Goal: Information Seeking & Learning: Learn about a topic

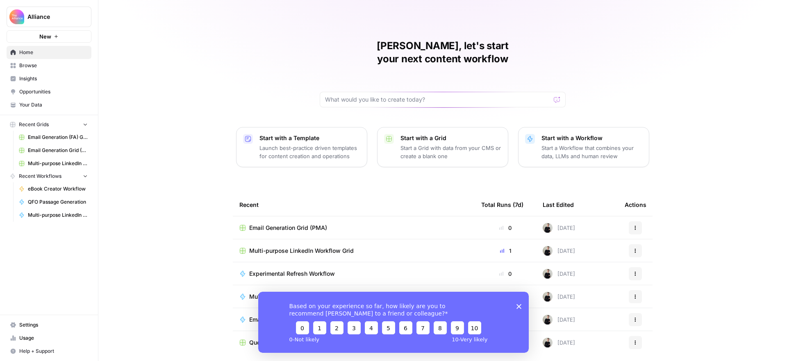
click at [38, 92] on span "Opportunities" at bounding box center [53, 91] width 68 height 7
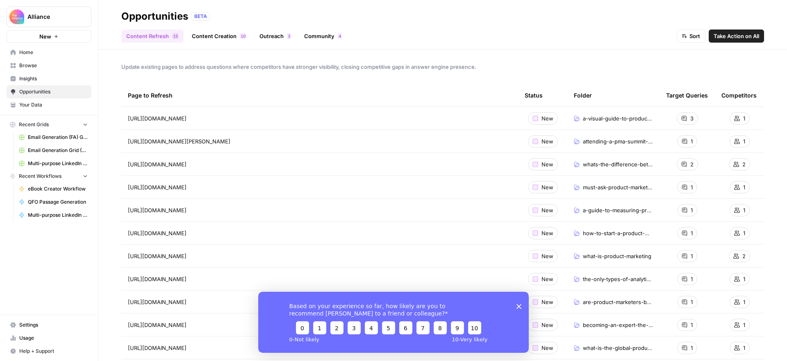
click at [520, 306] on icon "Close survey" at bounding box center [518, 306] width 5 height 5
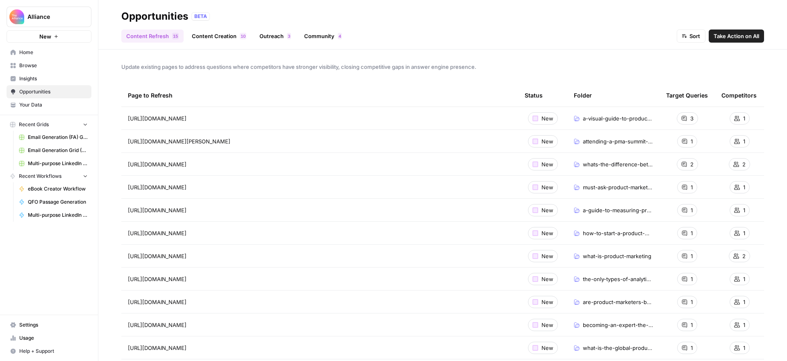
click at [36, 79] on span "Insights" at bounding box center [53, 78] width 68 height 7
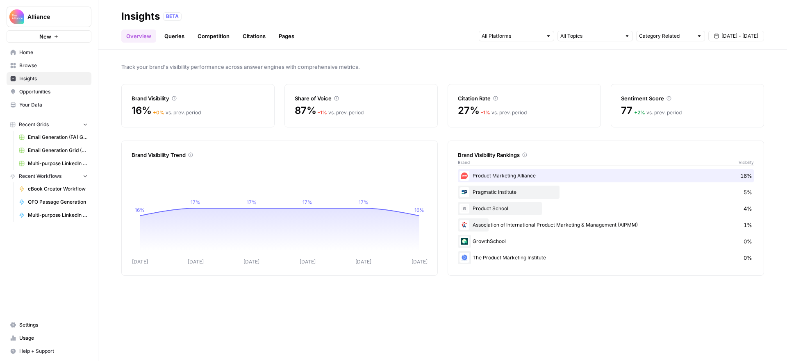
click at [255, 38] on link "Citations" at bounding box center [254, 36] width 33 height 13
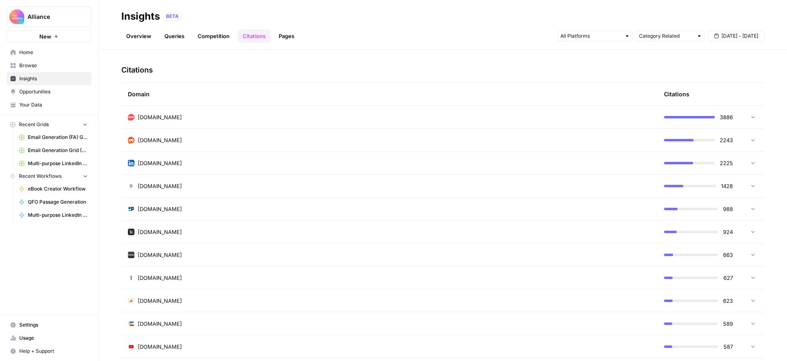
scroll to position [186, 0]
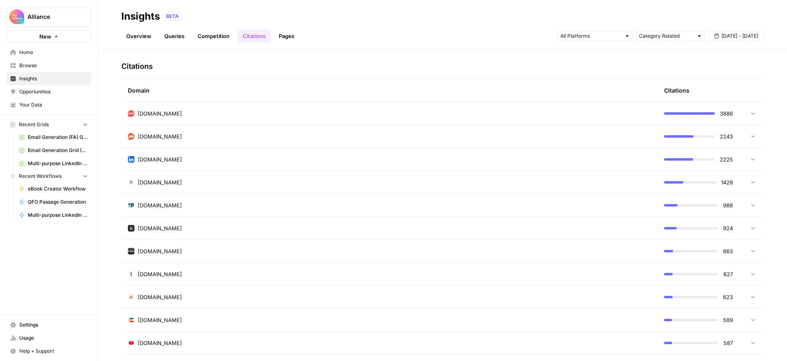
click at [753, 136] on icon at bounding box center [752, 136] width 3 height 2
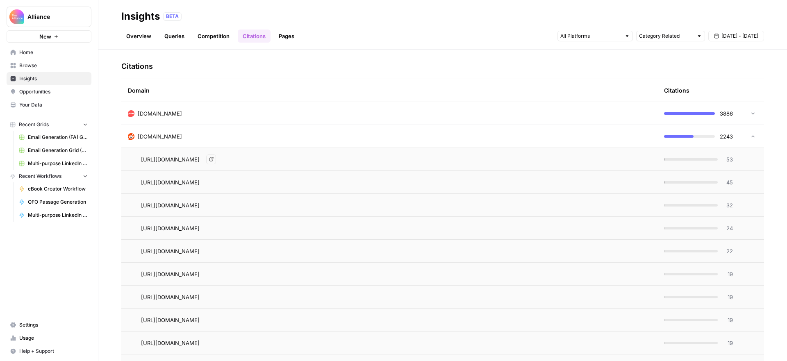
click at [213, 160] on icon "Go to page https://www.reddit.com/r/marketing/comments/14dq33o/what_does_produc…" at bounding box center [211, 159] width 5 height 5
click at [754, 136] on icon at bounding box center [753, 137] width 6 height 6
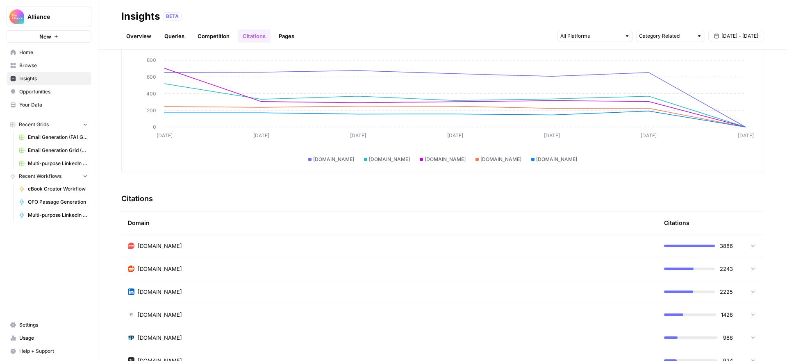
scroll to position [0, 0]
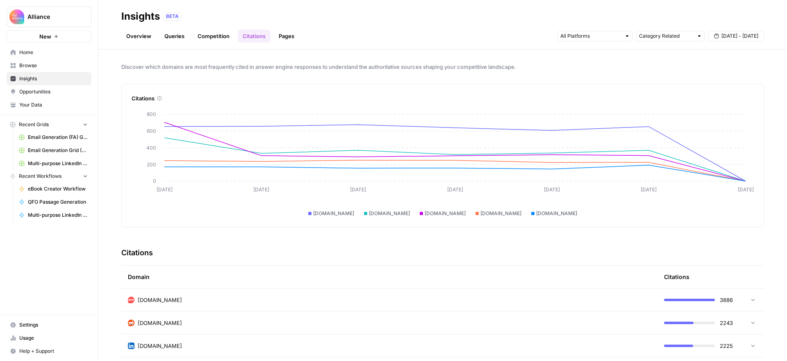
click at [512, 21] on div "Insights BETA" at bounding box center [442, 16] width 643 height 13
click at [295, 35] on link "Pages" at bounding box center [286, 36] width 25 height 13
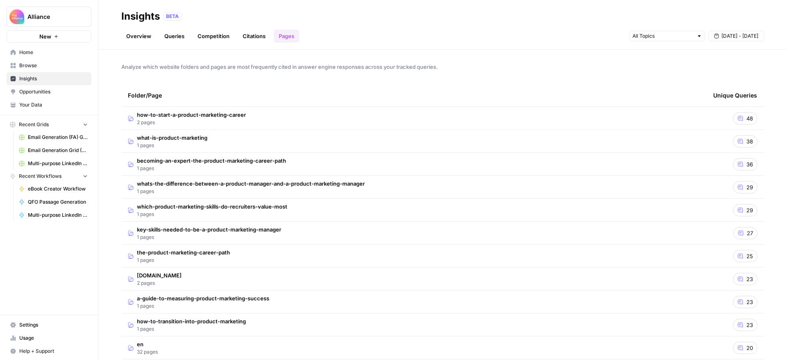
click at [749, 116] on span "48" at bounding box center [749, 118] width 7 height 8
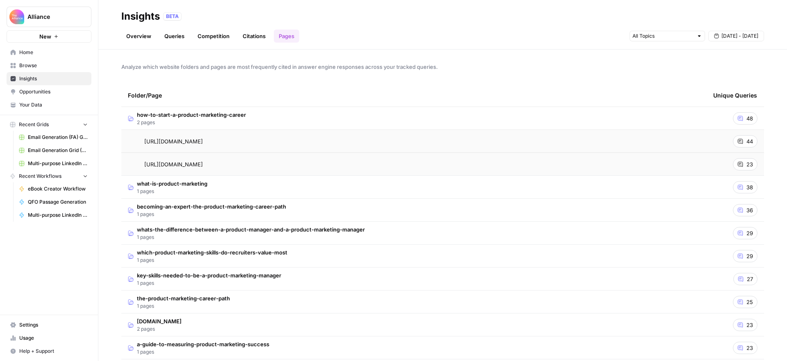
click at [742, 140] on icon at bounding box center [740, 141] width 5 height 5
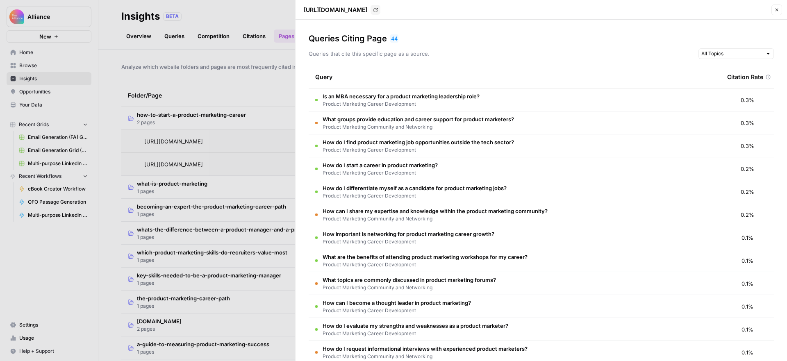
click at [776, 11] on icon "button" at bounding box center [776, 9] width 5 height 5
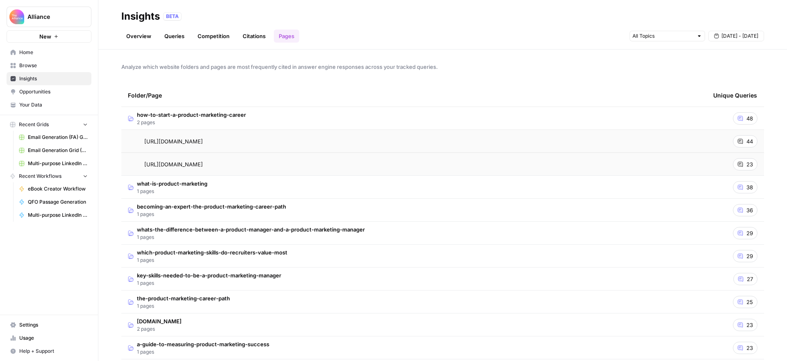
click at [132, 35] on link "Overview" at bounding box center [138, 36] width 35 height 13
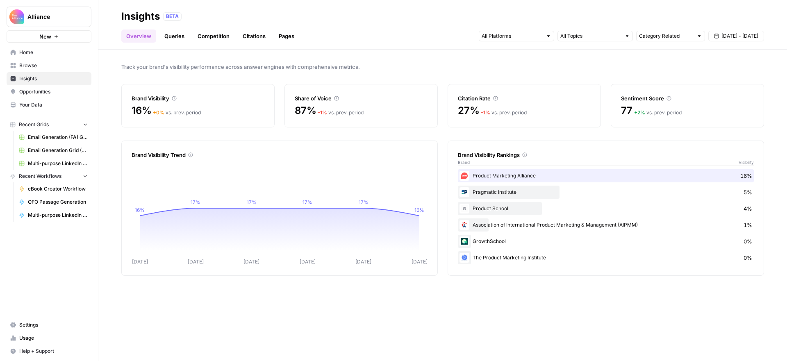
click at [176, 98] on icon at bounding box center [174, 98] width 5 height 5
click at [516, 34] on input "text" at bounding box center [511, 36] width 61 height 8
drag, startPoint x: 592, startPoint y: 51, endPoint x: 593, endPoint y: 39, distance: 12.7
click at [592, 51] on div "Track your brand's visibility performance across answer engines with comprehens…" at bounding box center [442, 205] width 688 height 311
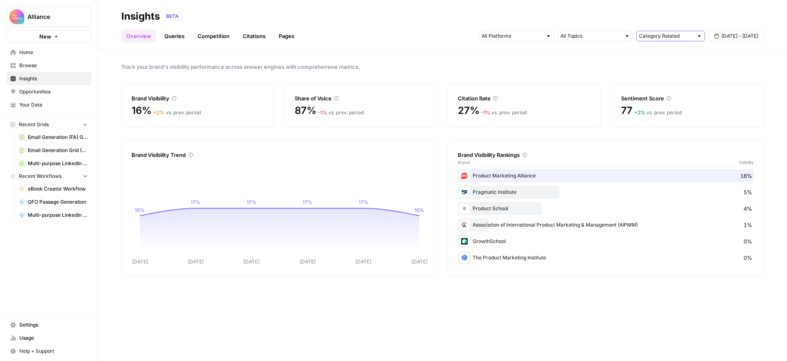
click at [666, 36] on input "text" at bounding box center [666, 36] width 54 height 8
type input "Category Related"
click at [599, 69] on span "Track your brand's visibility performance across answer engines with comprehens…" at bounding box center [442, 67] width 643 height 8
click at [169, 33] on link "Queries" at bounding box center [174, 36] width 30 height 13
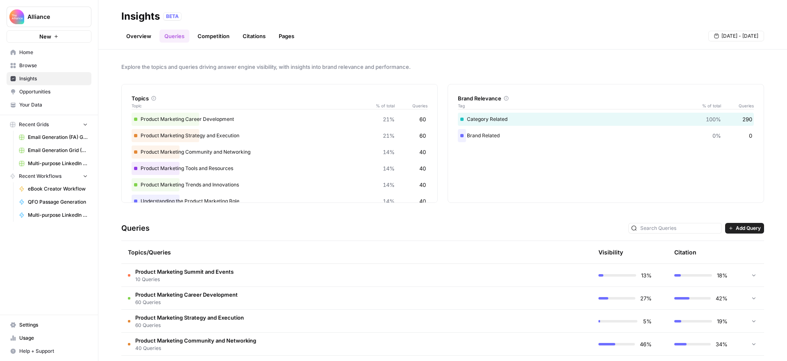
click at [249, 36] on link "Citations" at bounding box center [254, 36] width 33 height 13
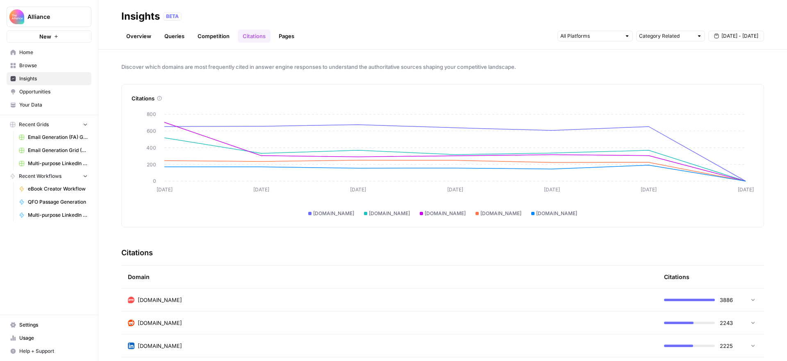
click at [143, 36] on link "Overview" at bounding box center [138, 36] width 35 height 13
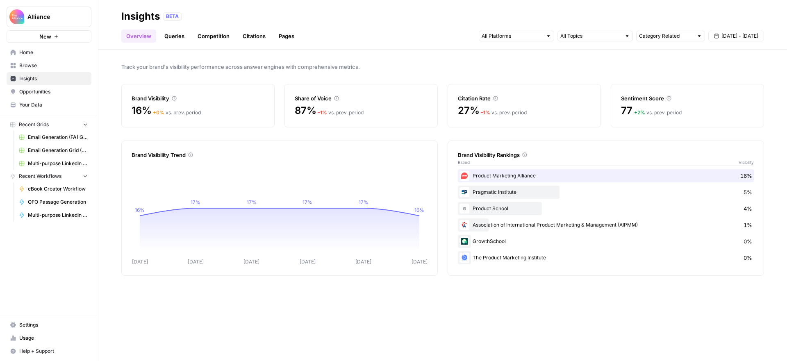
click at [252, 34] on link "Citations" at bounding box center [254, 36] width 33 height 13
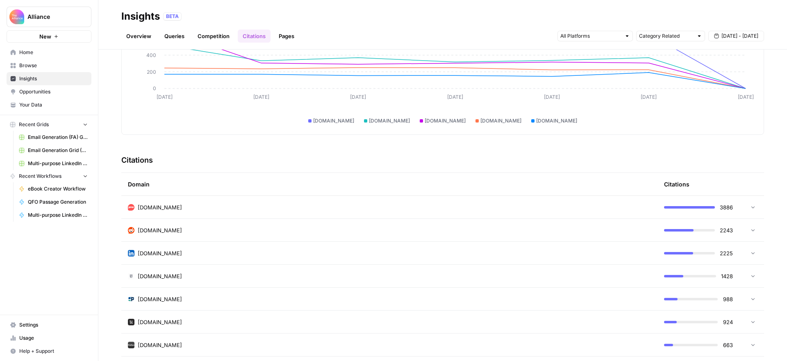
scroll to position [94, 0]
click at [752, 231] on icon at bounding box center [753, 229] width 6 height 6
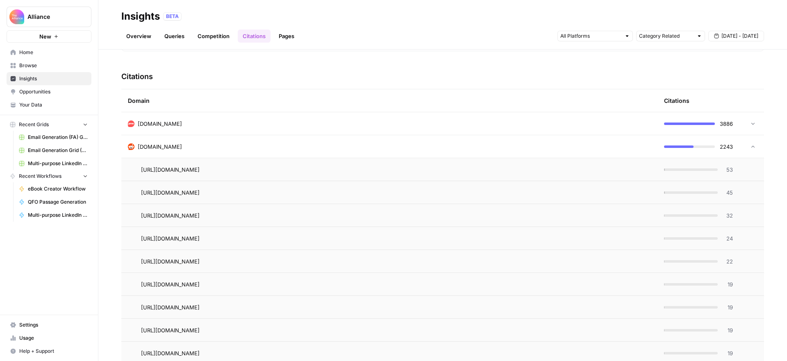
scroll to position [189, 0]
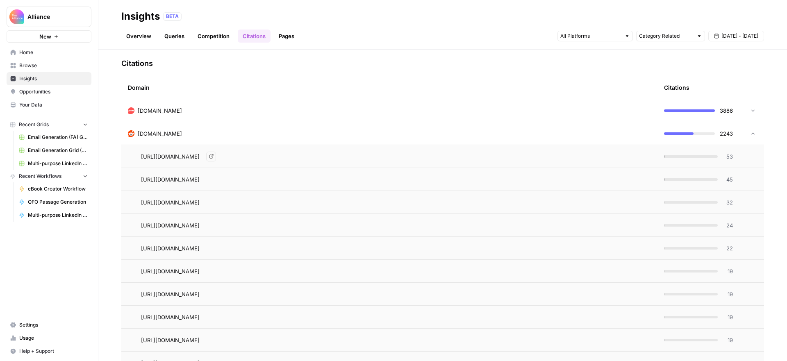
click at [213, 157] on icon "Go to page https://www.reddit.com/r/marketing/comments/14dq33o/what_does_produc…" at bounding box center [211, 156] width 5 height 5
click at [752, 131] on icon at bounding box center [753, 134] width 6 height 6
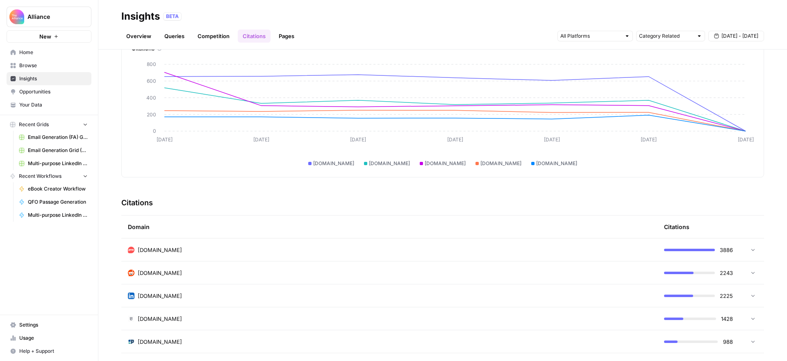
scroll to position [140, 0]
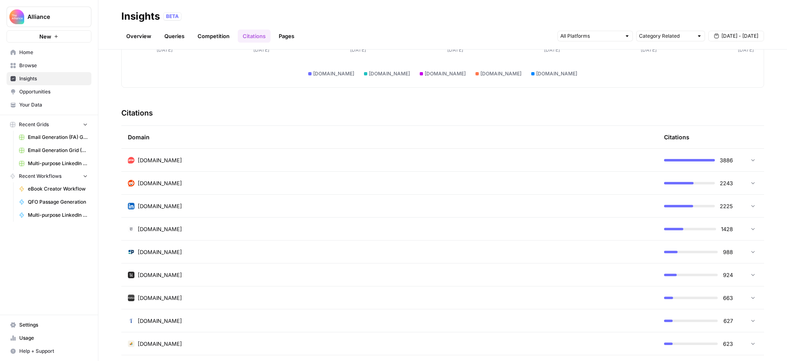
click at [753, 182] on icon at bounding box center [753, 183] width 6 height 6
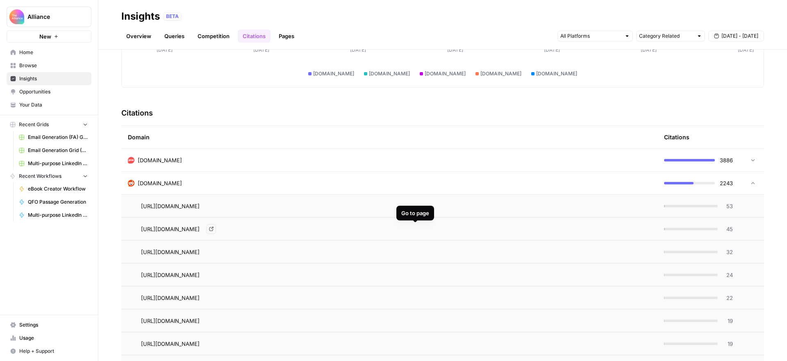
click at [213, 228] on icon "Go to page https://www.reddit.com/r/marketing/comments/yys2c3/what_skills_do_yo…" at bounding box center [211, 229] width 4 height 4
click at [134, 28] on div "Overview Queries Competition Citations Pages Category Related [DATE] - [DATE]" at bounding box center [442, 33] width 643 height 20
click at [136, 34] on link "Overview" at bounding box center [138, 36] width 35 height 13
